Goal: Navigation & Orientation: Go to known website

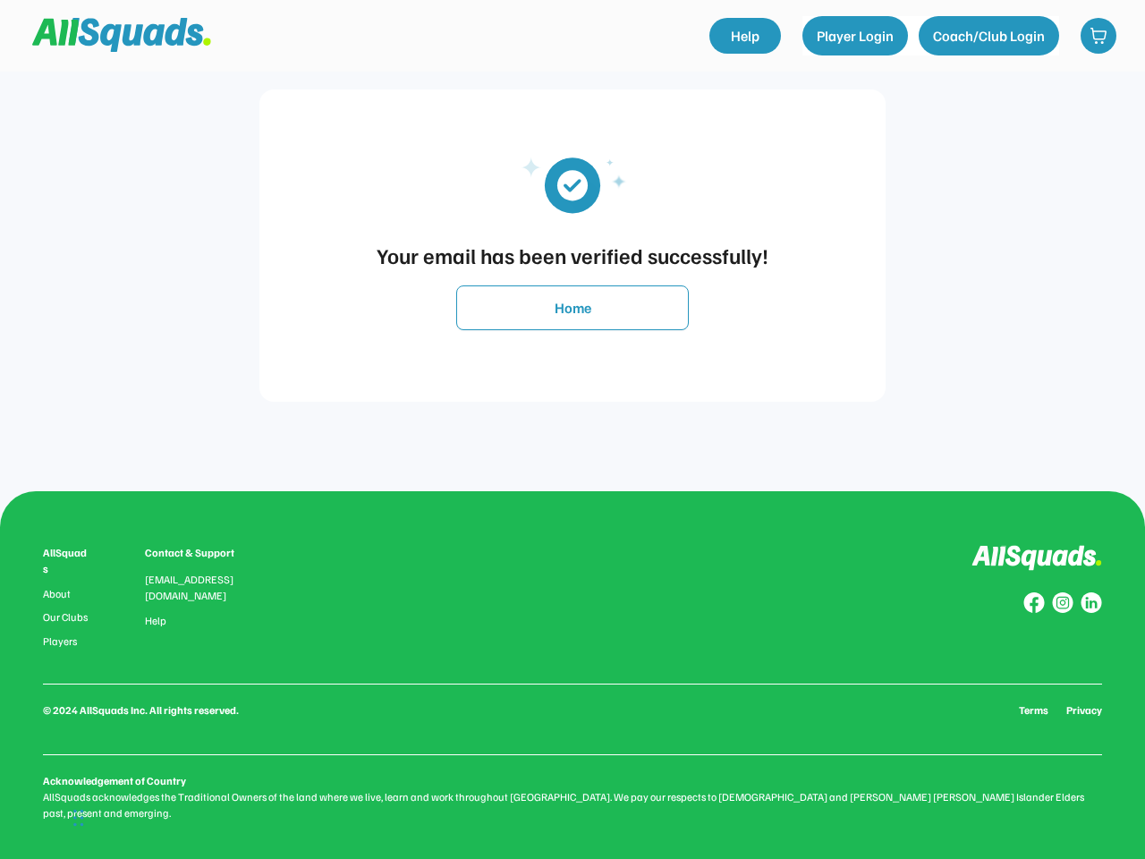
click at [572, 429] on div "Your email has been verified successfully! Home" at bounding box center [572, 245] width 1109 height 491
click at [572, 245] on div "Your email has been verified successfully!" at bounding box center [572, 255] width 590 height 32
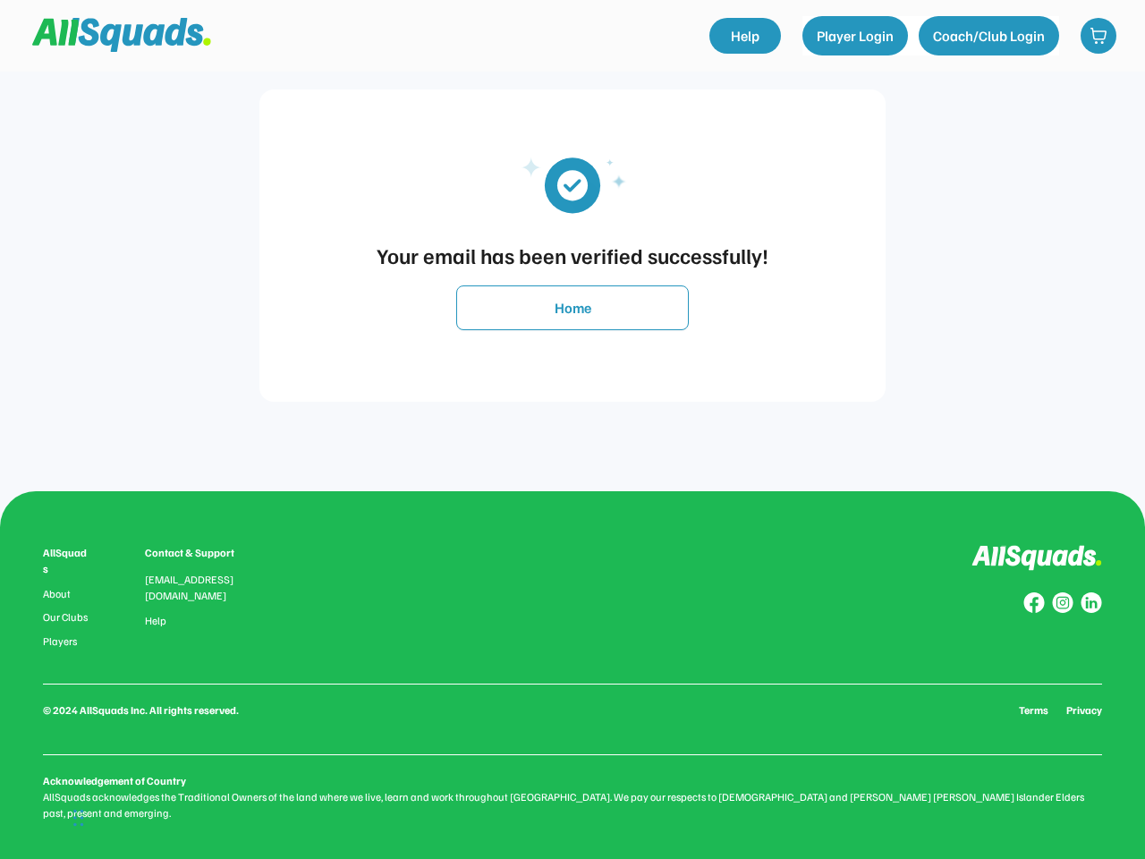
click at [572, 183] on img at bounding box center [572, 183] width 161 height 81
click at [572, 255] on div "Your email has been verified successfully!" at bounding box center [572, 255] width 590 height 32
click at [572, 308] on button "Home" at bounding box center [572, 307] width 233 height 45
click at [572, 674] on div "AllSquads About Our Clubs Players Contact & Support [EMAIL_ADDRESS][DOMAIN_NAME…" at bounding box center [572, 683] width 1059 height 276
